Goal: Register for event/course

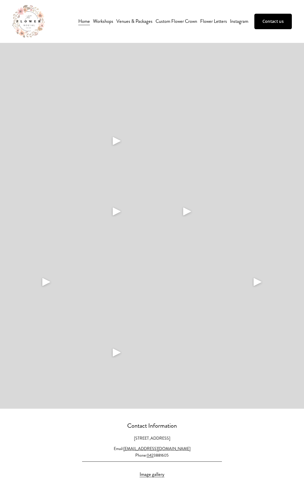
scroll to position [1446, 0]
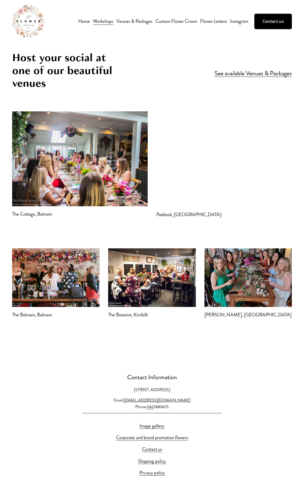
scroll to position [1238, 0]
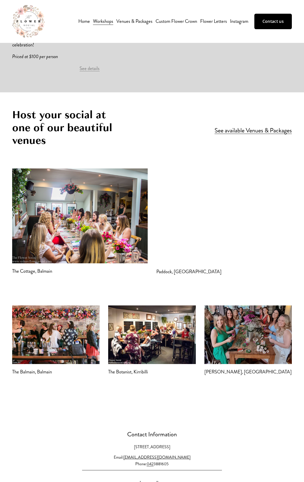
scroll to position [1238, 0]
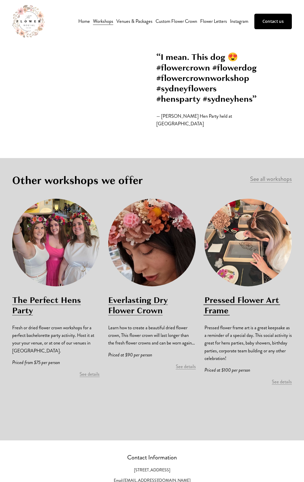
scroll to position [1957, 0]
